Goal: Information Seeking & Learning: Learn about a topic

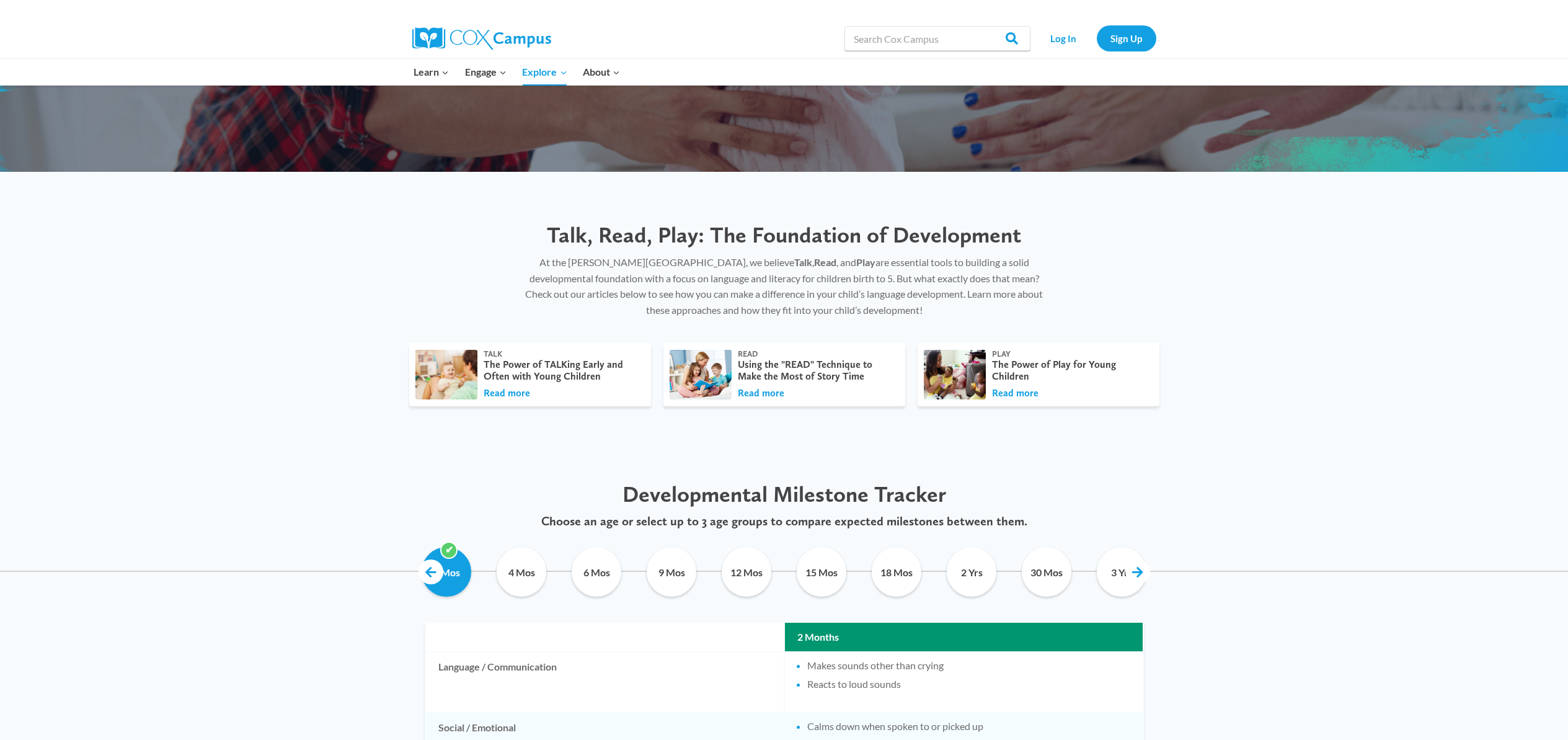
scroll to position [223, 0]
click at [536, 581] on input "4 Mos" at bounding box center [522, 572] width 57 height 50
checkbox input "true"
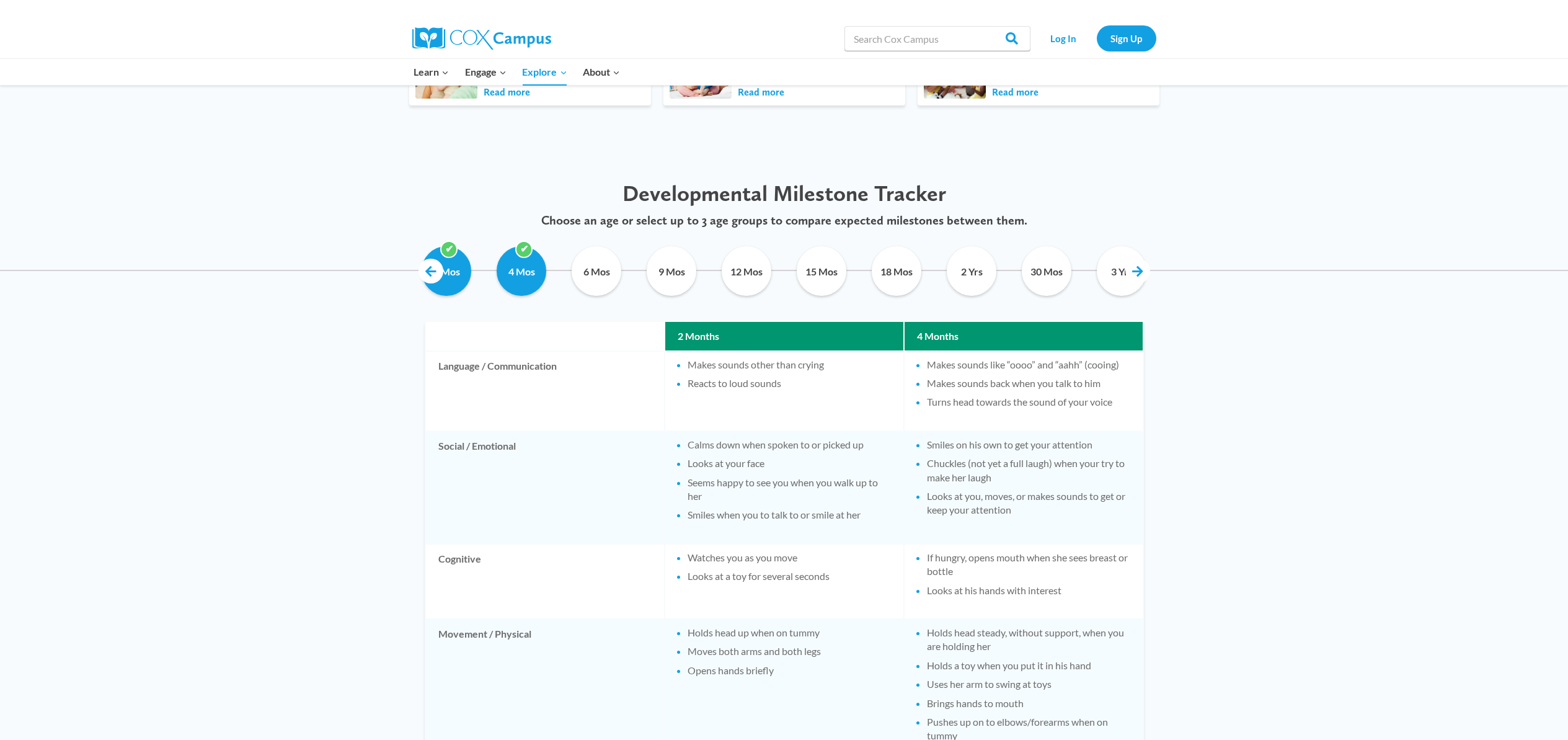
scroll to position [581, 0]
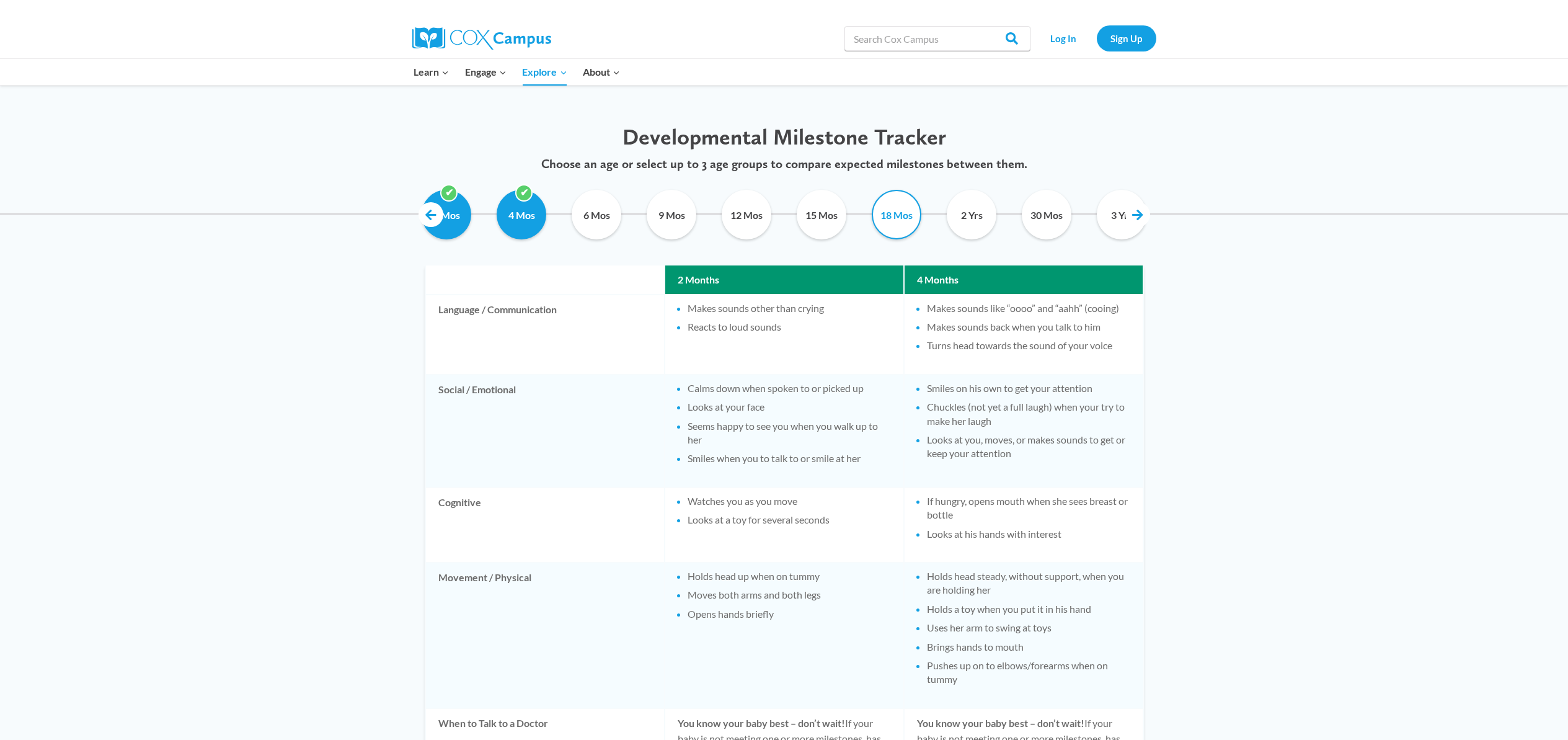
click at [892, 210] on input "18 Mos" at bounding box center [897, 214] width 57 height 50
checkbox input "true"
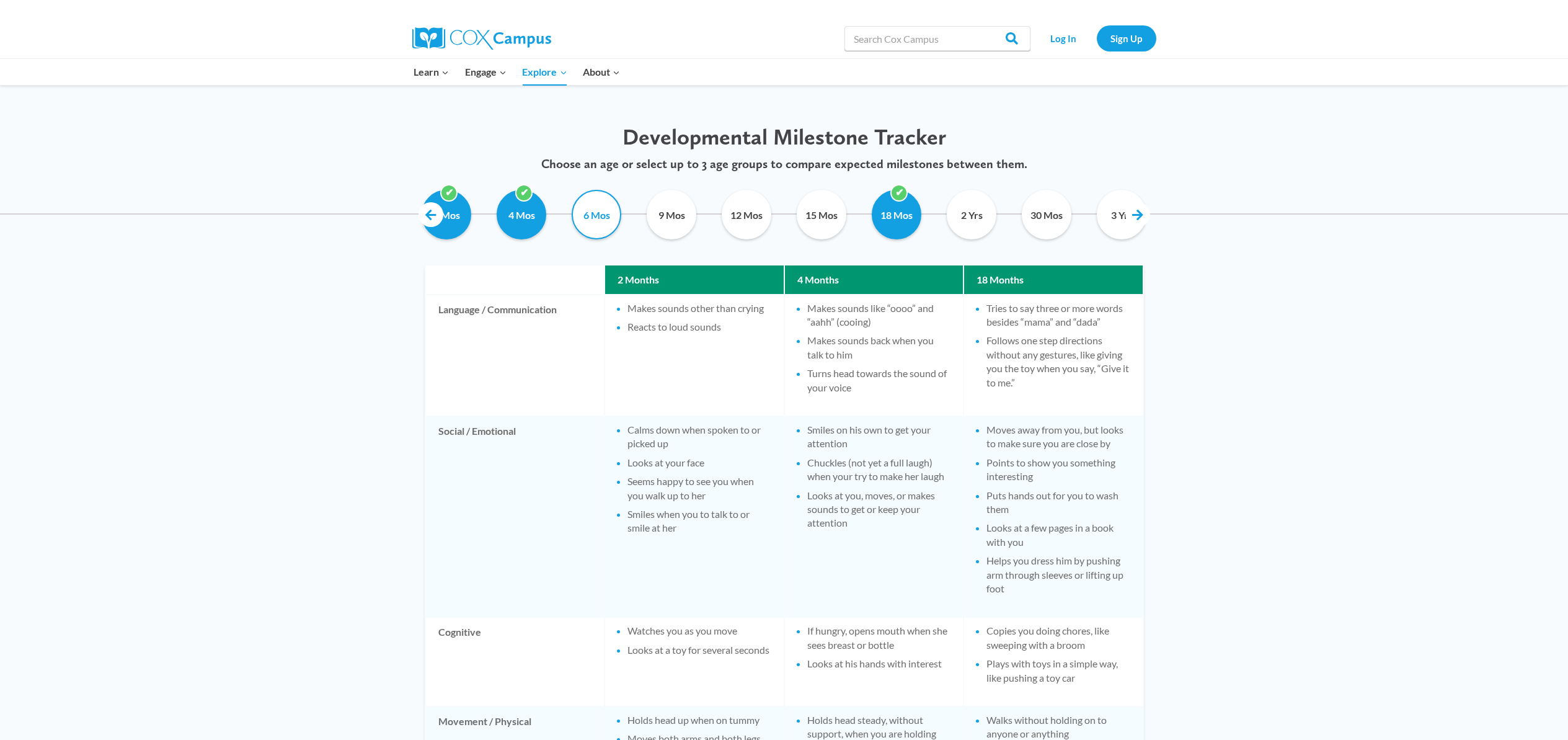
click at [604, 230] on input "6 Mos" at bounding box center [597, 214] width 57 height 50
click at [597, 224] on input "6 Mos" at bounding box center [597, 214] width 57 height 50
checkbox input "false"
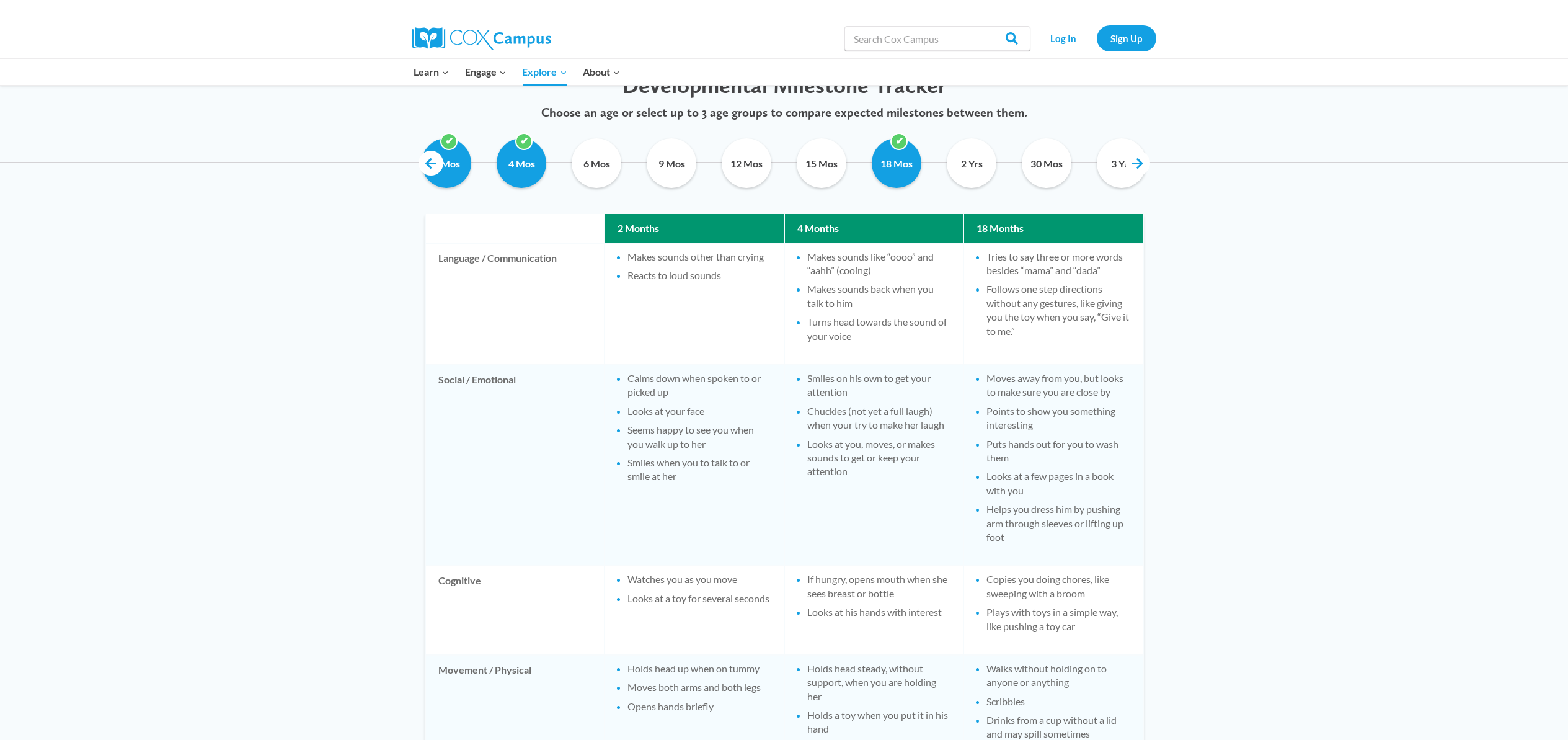
scroll to position [633, 0]
click at [893, 170] on input "18 Mos" at bounding box center [897, 162] width 57 height 50
checkbox input "false"
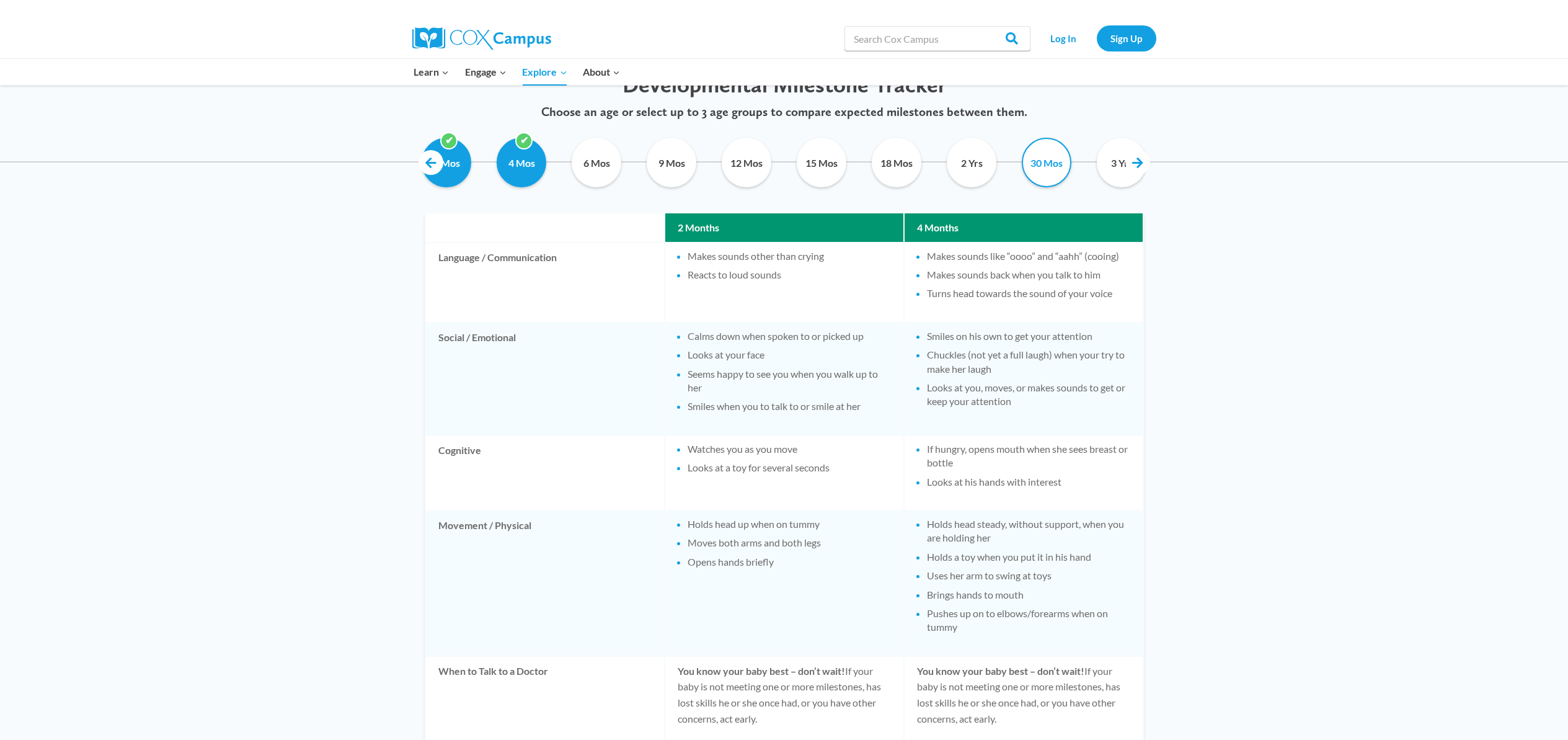
click at [1057, 168] on input "30 Mos" at bounding box center [1047, 162] width 57 height 50
checkbox input "true"
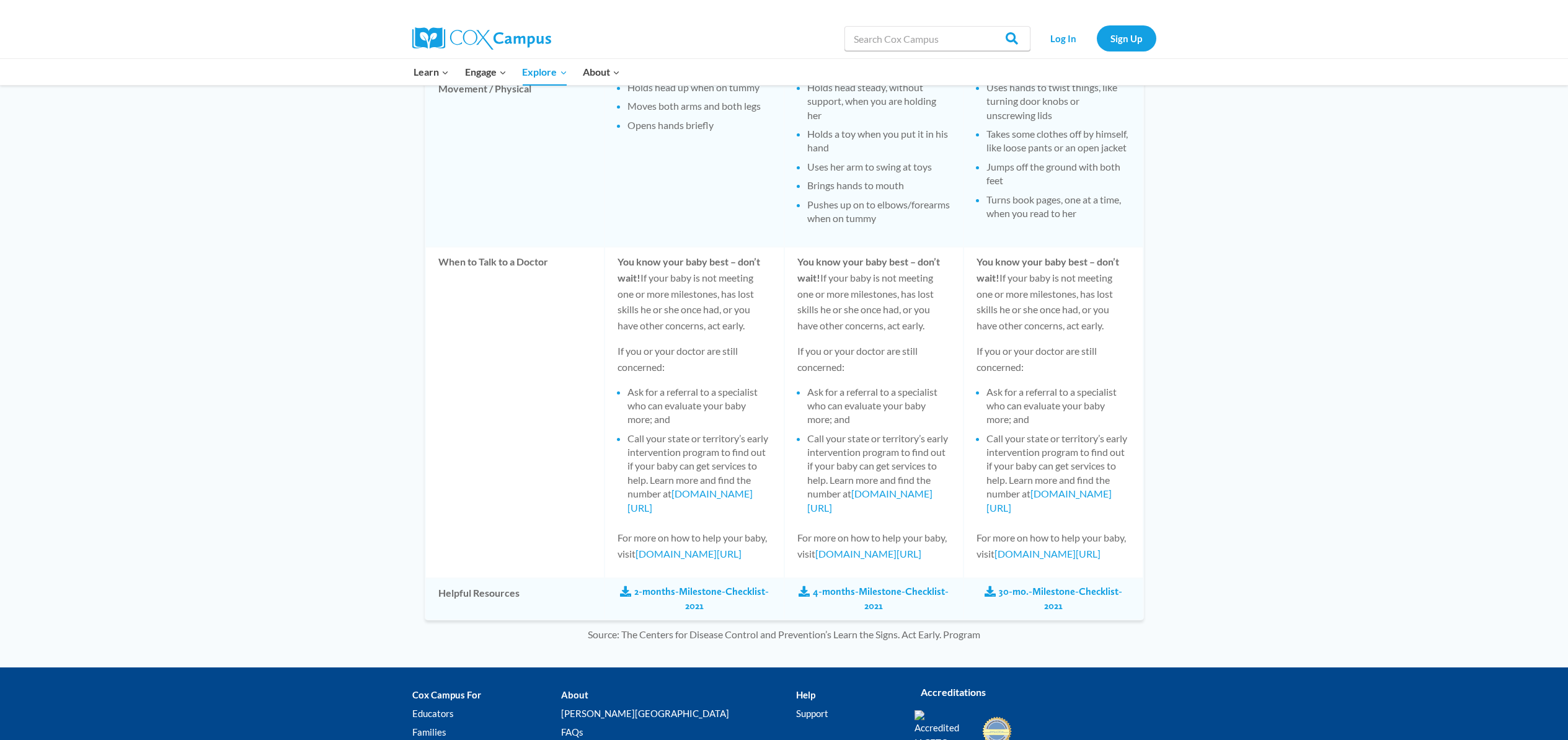
scroll to position [1296, 0]
